Goal: Task Accomplishment & Management: Manage account settings

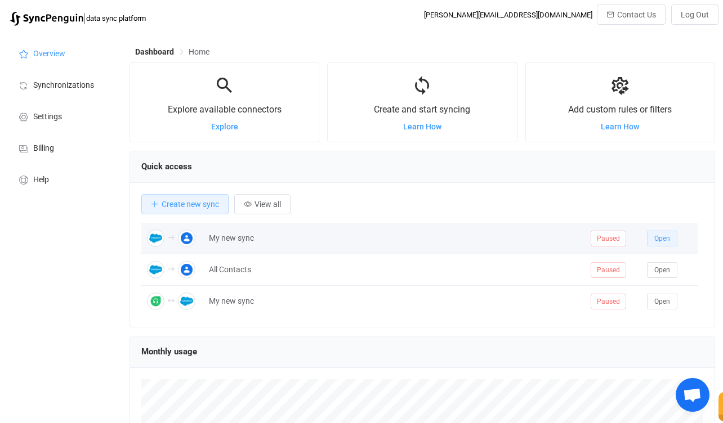
click at [668, 241] on span "Open" at bounding box center [662, 239] width 16 height 8
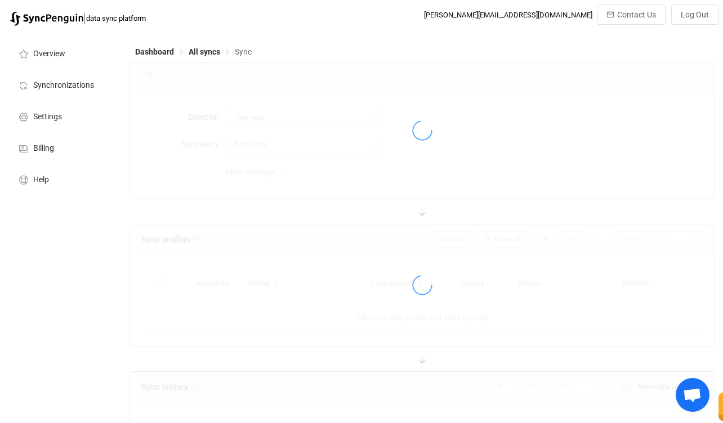
type input "Salesforce → Google"
type input "10 minutes"
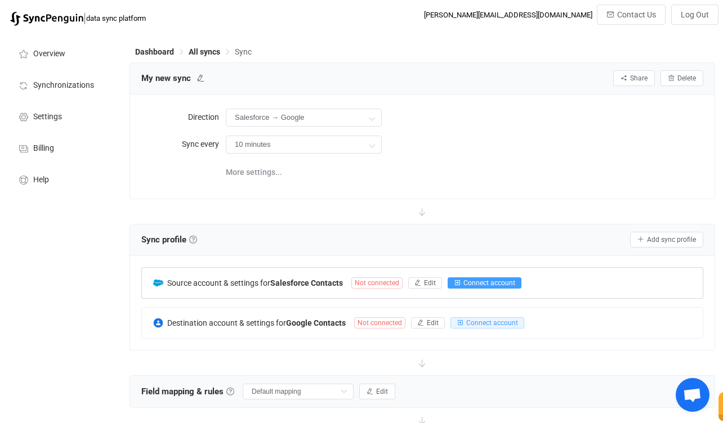
click at [470, 282] on span "Connect account" at bounding box center [489, 283] width 52 height 8
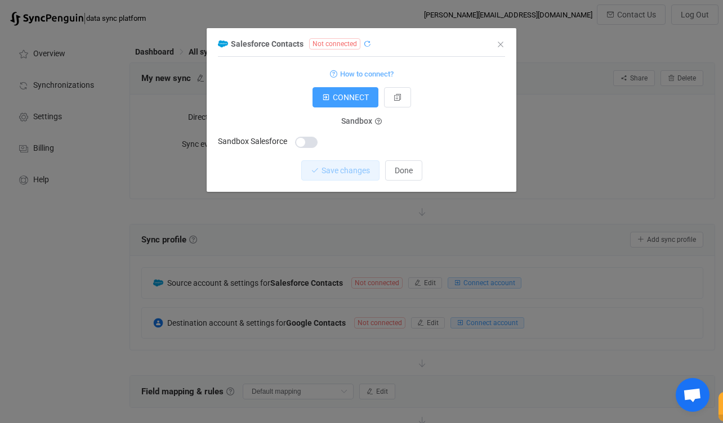
click at [366, 46] on icon "dialog" at bounding box center [367, 44] width 8 height 8
click at [394, 166] on span "Done" at bounding box center [403, 170] width 18 height 9
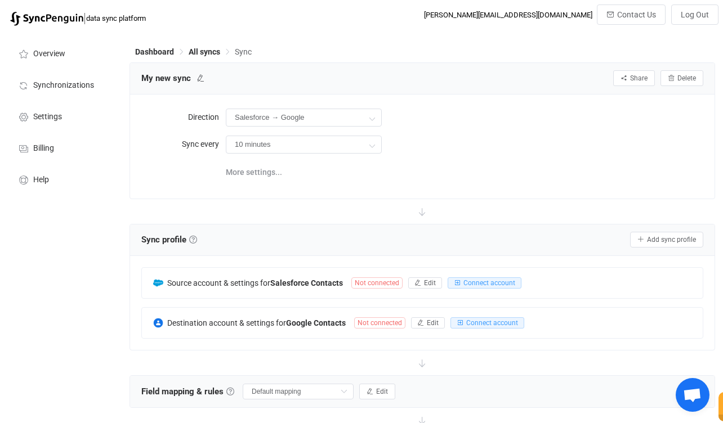
click at [439, 113] on div "Salesforce → Google Two-way Google Salesforce Salesforce Google" at bounding box center [464, 117] width 477 height 23
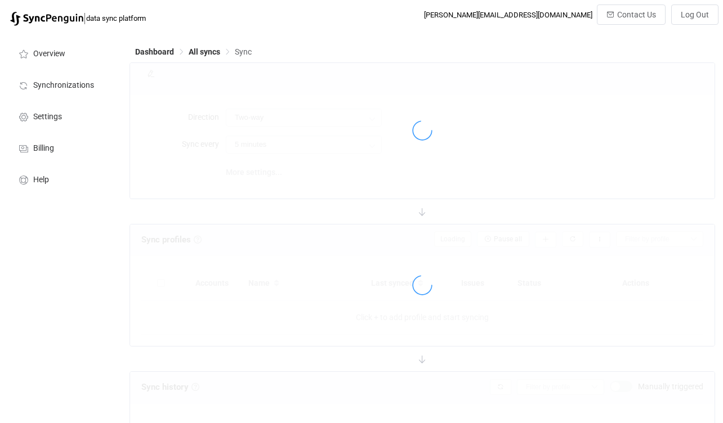
type input "Salesforce → Google"
type input "10 minutes"
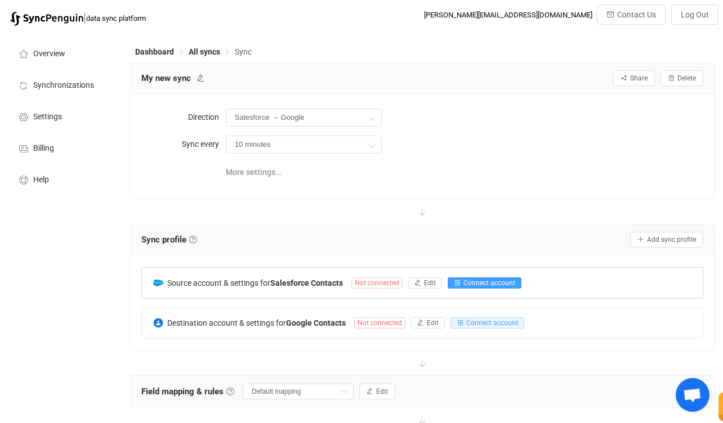
click at [502, 282] on span "Connect account" at bounding box center [489, 283] width 52 height 8
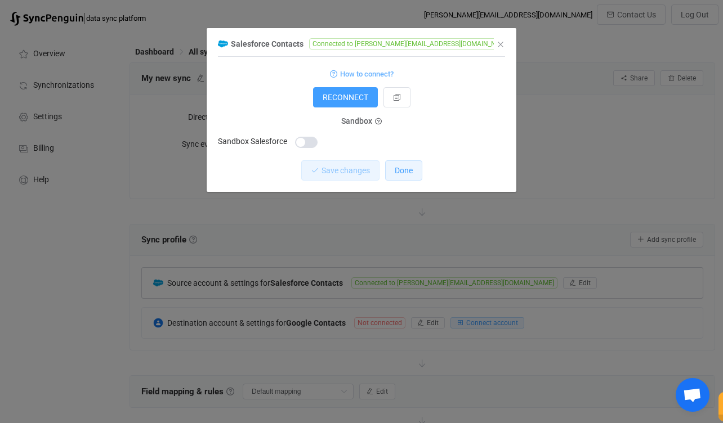
click at [406, 172] on span "Done" at bounding box center [403, 170] width 18 height 9
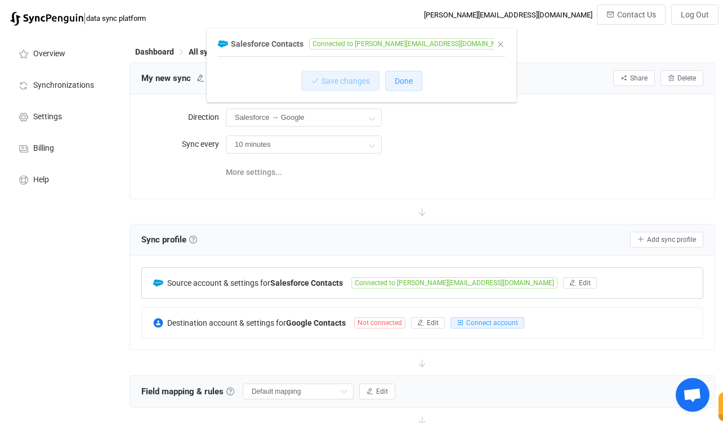
click at [406, 172] on div "Salesforce Contacts Connected to dan@cognitivechange.org 1 { { "accessToken": "…" at bounding box center [361, 211] width 723 height 423
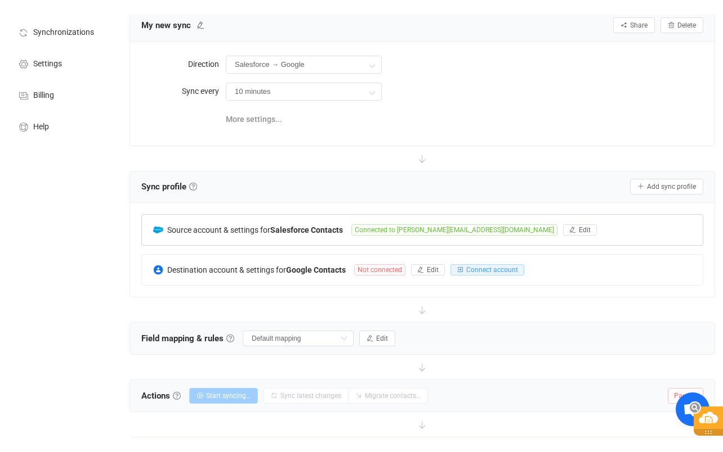
scroll to position [71, 0]
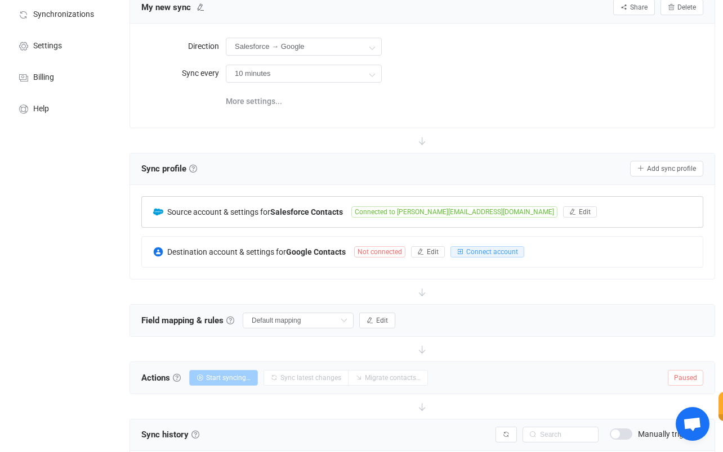
click at [581, 105] on div "More settings..." at bounding box center [464, 100] width 477 height 23
click at [547, 78] on div "10 minutes 10 minutes 15 minutes 30 minutes 1 hour 2 hours 4 hours 8 hours 12 h…" at bounding box center [464, 73] width 477 height 23
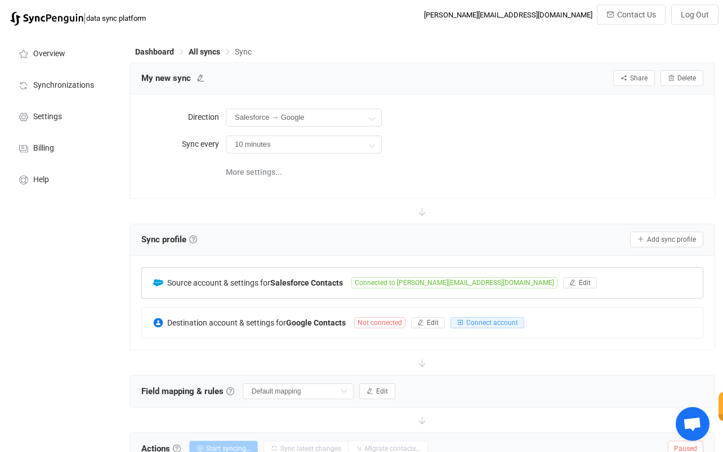
click at [441, 48] on div "Dashboard All syncs Sync" at bounding box center [421, 54] width 585 height 17
click at [532, 146] on div "10 minutes 10 minutes 15 minutes 30 minutes 1 hour 2 hours 4 hours 8 hours 12 h…" at bounding box center [464, 144] width 477 height 23
click at [495, 323] on span "Connect account" at bounding box center [492, 323] width 52 height 8
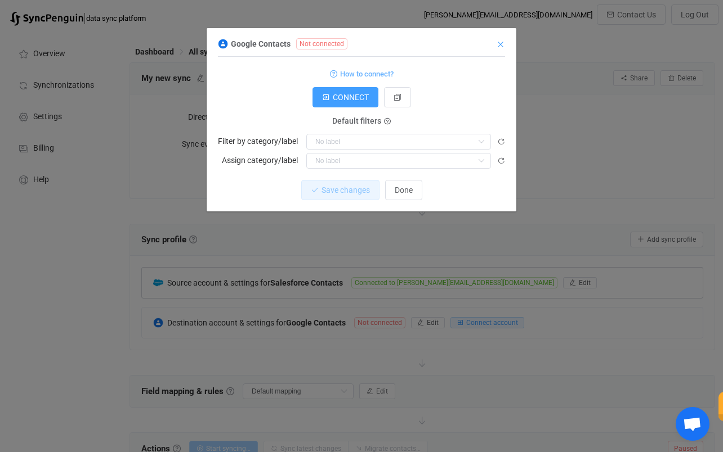
click at [500, 44] on icon "Close" at bounding box center [500, 44] width 9 height 9
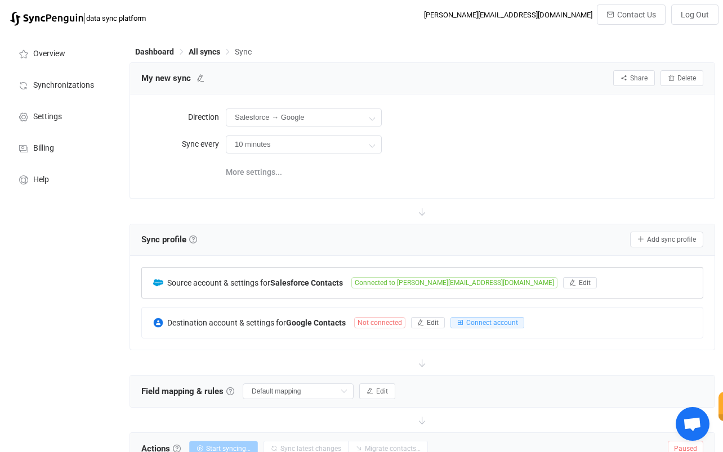
click at [499, 199] on div at bounding box center [421, 211] width 585 height 25
